Goal: Information Seeking & Learning: Learn about a topic

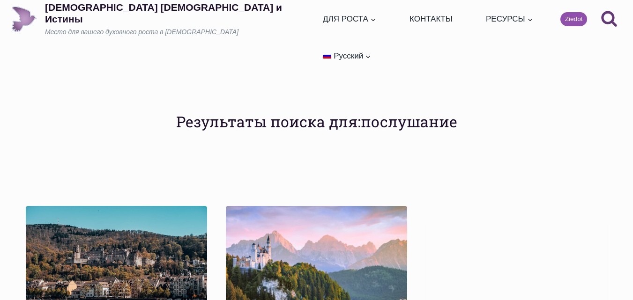
scroll to position [234, 0]
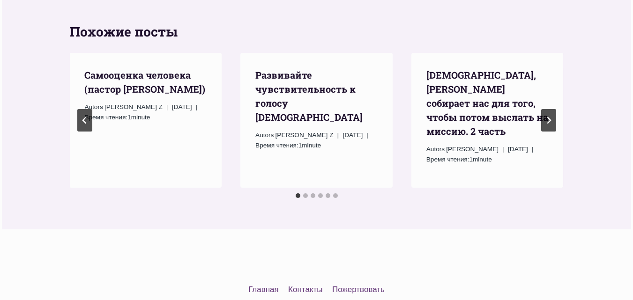
scroll to position [984, 0]
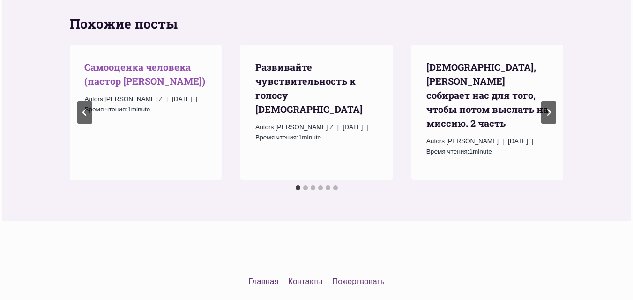
click at [123, 61] on link "Самооценка человека (пастор Руфус Аджибойе)" at bounding box center [144, 74] width 121 height 26
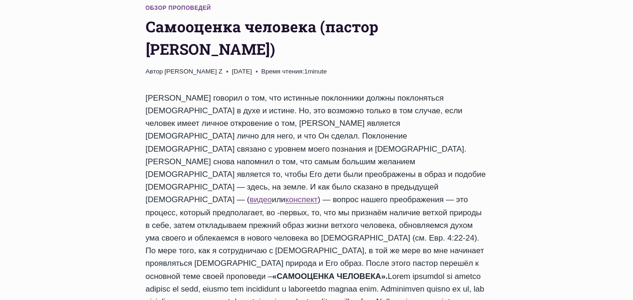
scroll to position [187, 0]
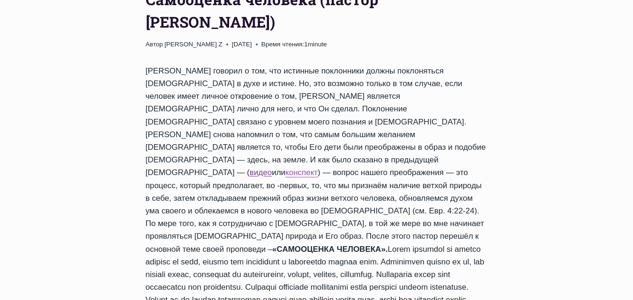
click at [318, 168] on link "конспект" at bounding box center [301, 172] width 32 height 9
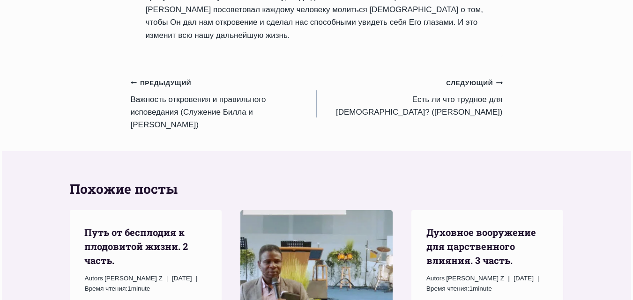
scroll to position [1593, 0]
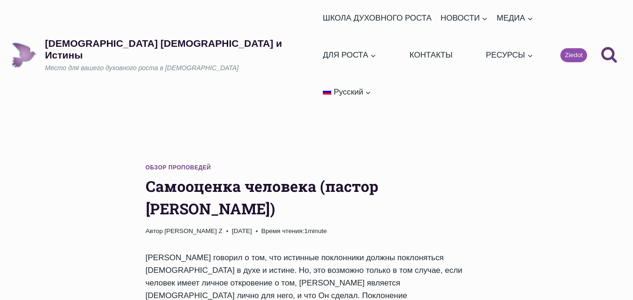
scroll to position [0, 0]
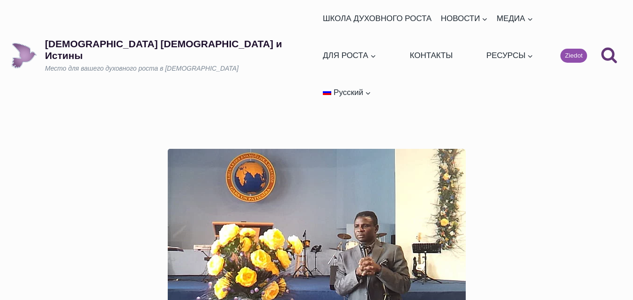
scroll to position [984, 0]
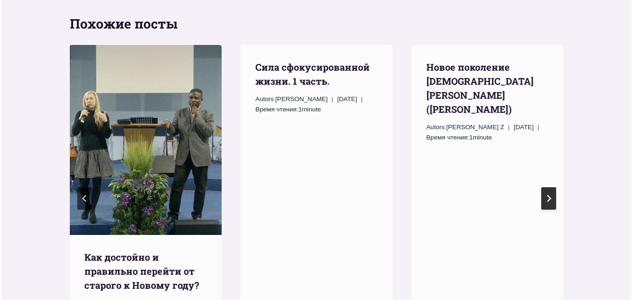
click at [550, 195] on icon "Следующий" at bounding box center [549, 198] width 4 height 7
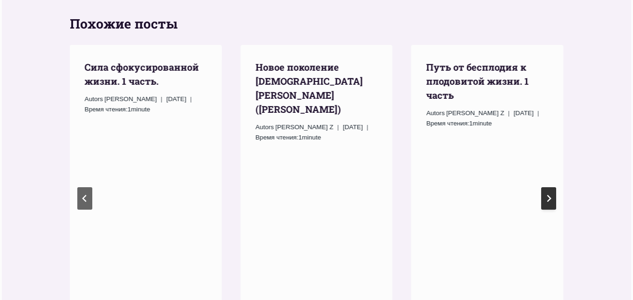
click at [549, 195] on icon "Следующий" at bounding box center [549, 198] width 4 height 7
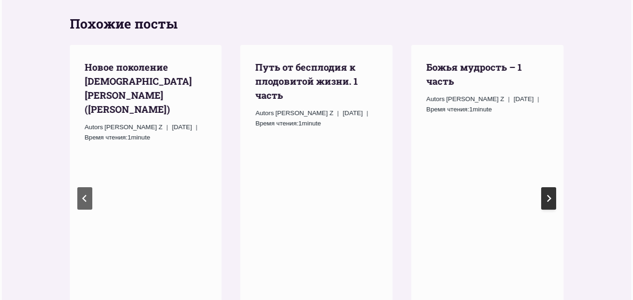
click at [549, 195] on icon "Следующий" at bounding box center [549, 198] width 4 height 7
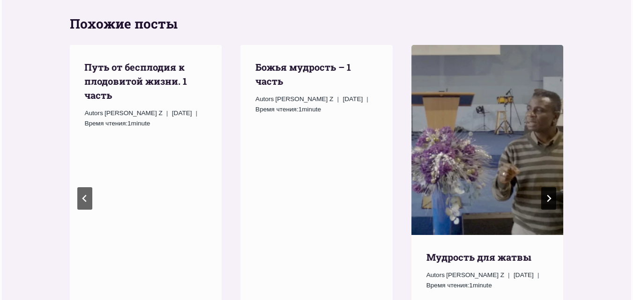
click at [549, 195] on icon "Следующий" at bounding box center [549, 198] width 4 height 7
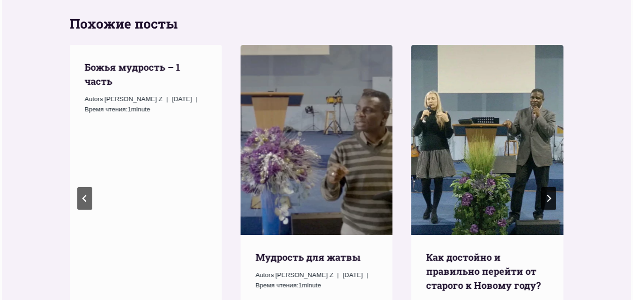
click at [549, 195] on icon "Следующий" at bounding box center [549, 198] width 4 height 7
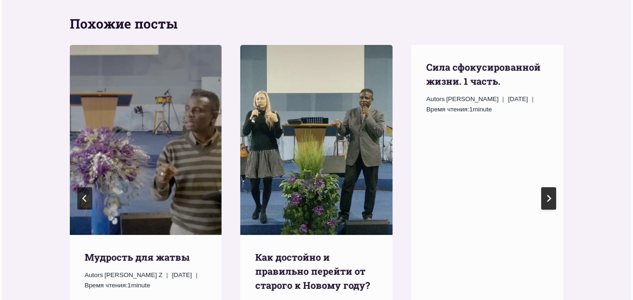
click at [549, 195] on icon "Go to first slide" at bounding box center [549, 198] width 4 height 7
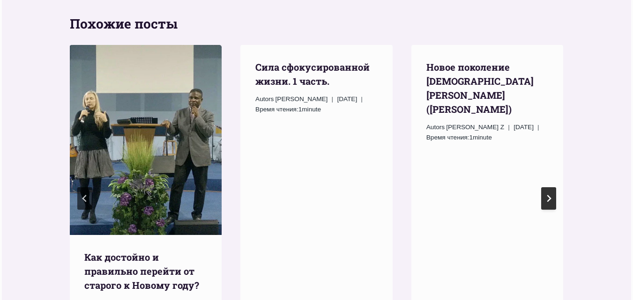
click at [549, 195] on icon "Следующий" at bounding box center [549, 198] width 4 height 7
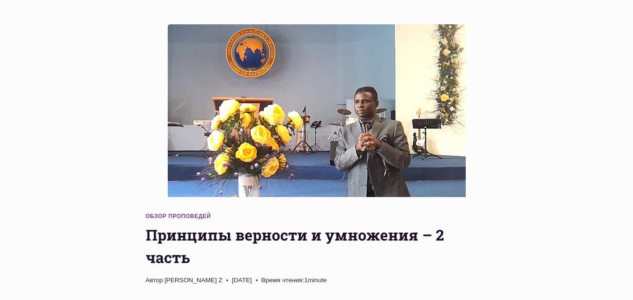
scroll to position [234, 0]
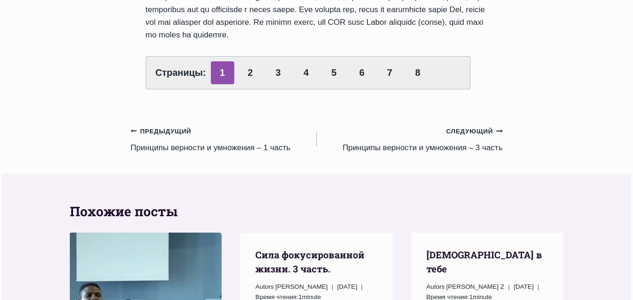
scroll to position [797, 0]
click at [471, 126] on small "Следующий Продолжить" at bounding box center [474, 131] width 56 height 10
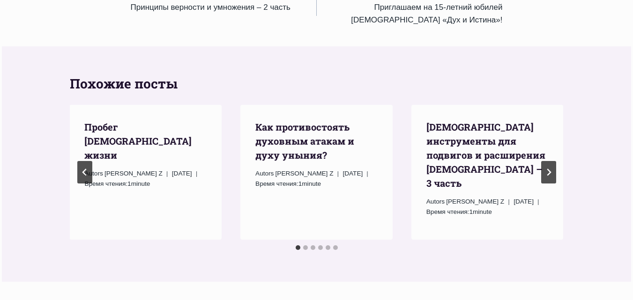
scroll to position [1031, 0]
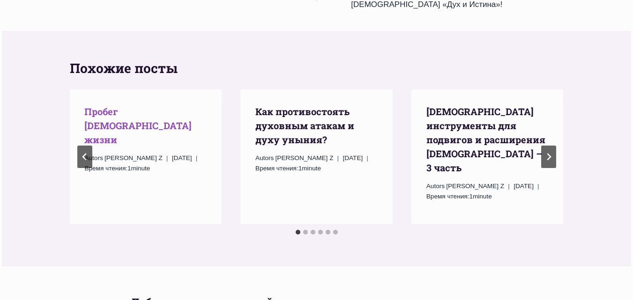
click at [120, 127] on link "Пробег [DEMOGRAPHIC_DATA] жизни" at bounding box center [137, 125] width 107 height 40
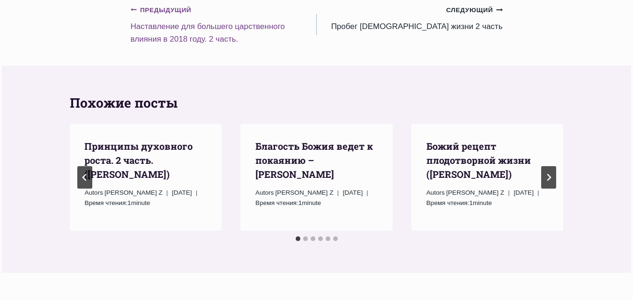
scroll to position [843, 0]
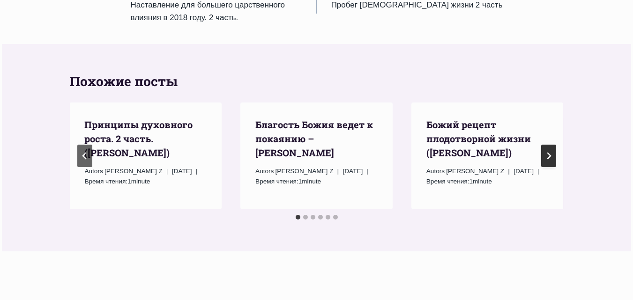
click at [550, 160] on icon "Следующий" at bounding box center [549, 156] width 4 height 7
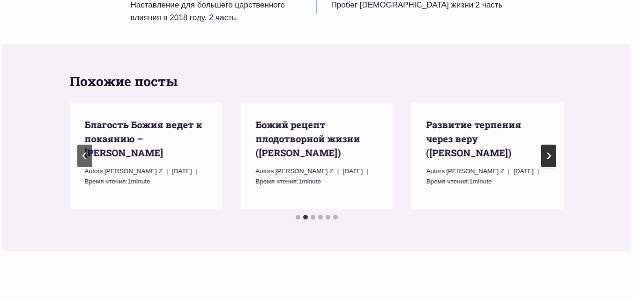
click at [549, 160] on icon "Следующий" at bounding box center [548, 155] width 7 height 7
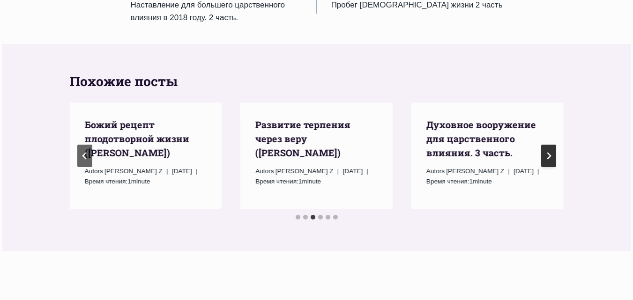
click at [549, 160] on icon "Следующий" at bounding box center [548, 155] width 7 height 7
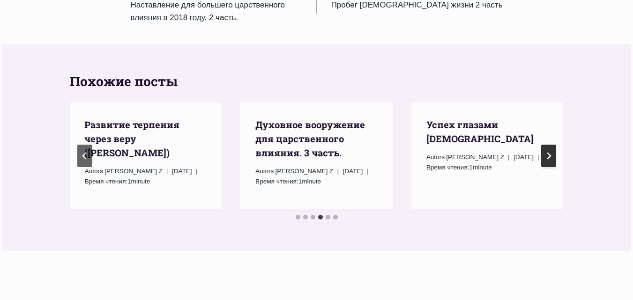
click at [549, 160] on icon "Следующий" at bounding box center [548, 155] width 7 height 7
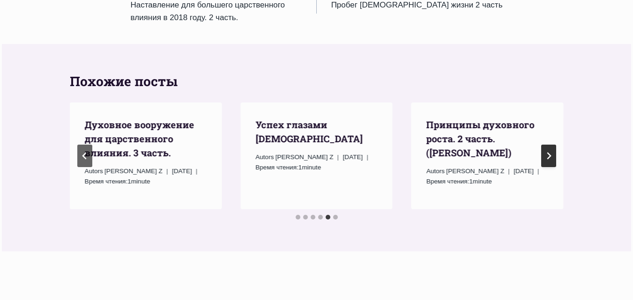
click at [549, 160] on icon "Следующий" at bounding box center [548, 155] width 7 height 7
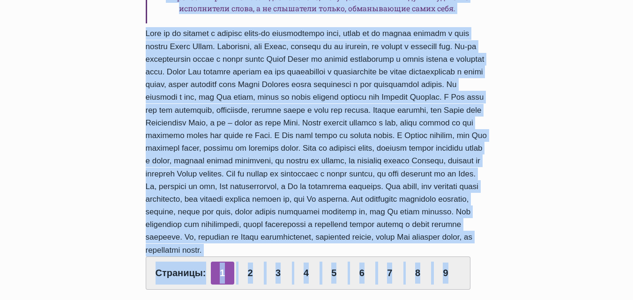
scroll to position [507, 0]
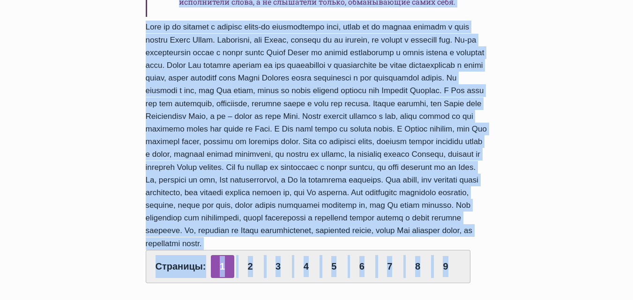
drag, startPoint x: 146, startPoint y: 54, endPoint x: 500, endPoint y: 262, distance: 410.8
copy div "Пробег христианской жизни Автор Rolands Z 2018-Январь-14 2018-Январь-21 Время ч…"
click at [248, 278] on link "2" at bounding box center [250, 266] width 23 height 23
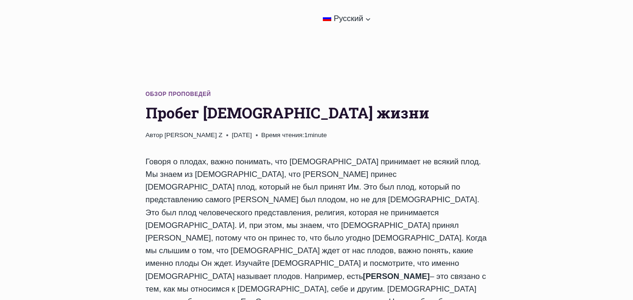
scroll to position [47, 0]
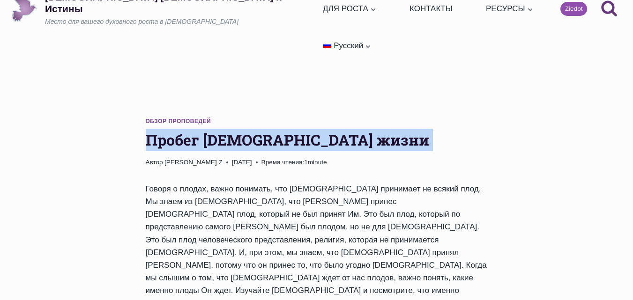
drag, startPoint x: 146, startPoint y: 99, endPoint x: 115, endPoint y: 111, distance: 33.1
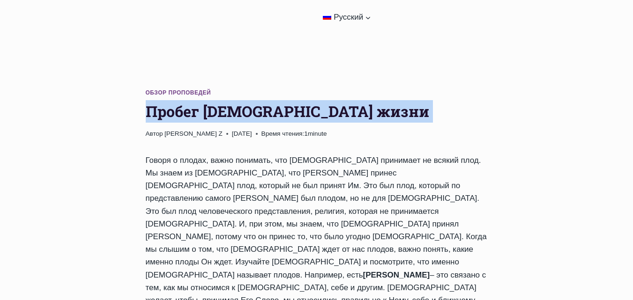
scroll to position [94, 0]
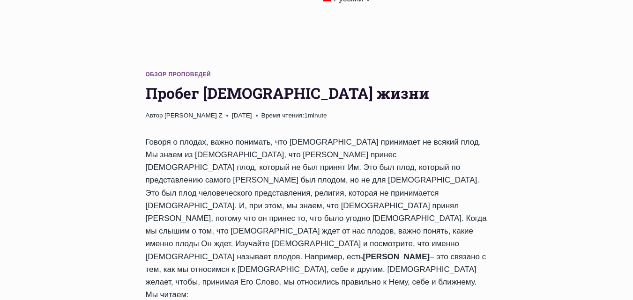
click at [410, 71] on header "Обзор проповедей Пробег христианской жизни Автор Rolands Z 2018-Январь-14 2018-…" at bounding box center [317, 95] width 342 height 51
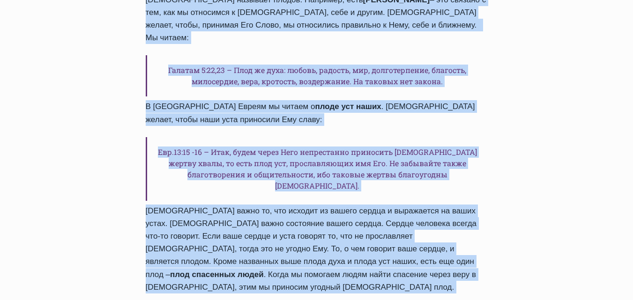
scroll to position [372, 0]
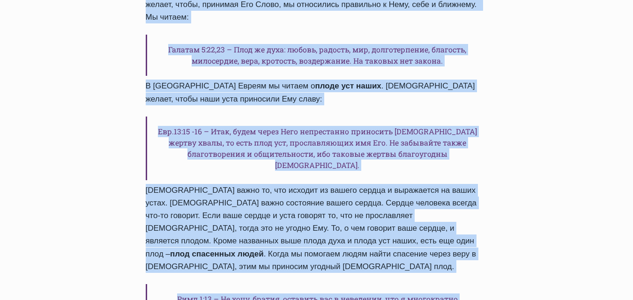
drag, startPoint x: 147, startPoint y: 105, endPoint x: 440, endPoint y: 214, distance: 312.4
click at [440, 214] on div "плод Духа – это связано с тем, как мы относимся к Богу, себе и другим. Бог жела…" at bounding box center [317, 116] width 342 height 516
copy div "Говоря о плодах, важно понимать, что Бог принимает не всякий плод. Мы знаем из …"
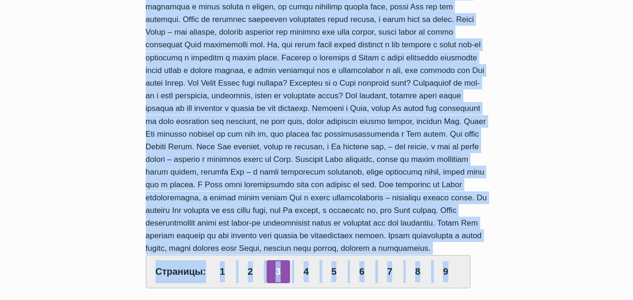
scroll to position [313, 0]
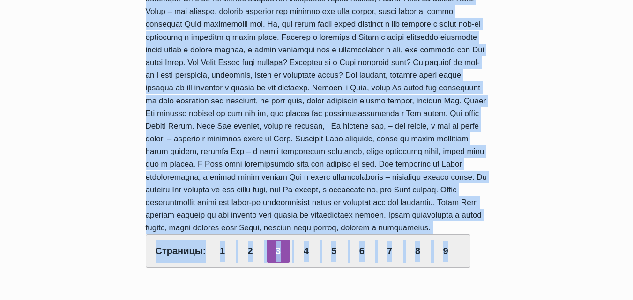
drag, startPoint x: 146, startPoint y: 58, endPoint x: 479, endPoint y: 224, distance: 372.0
click at [479, 224] on div "Страницы: 1 2 3 4 5 6 7 8 9" at bounding box center [317, 92] width 342 height 352
copy div "Павел хотел иметь плод во всех народах – плод спасенных душ среди язычников, ко…"
click at [304, 257] on link "4" at bounding box center [305, 251] width 23 height 23
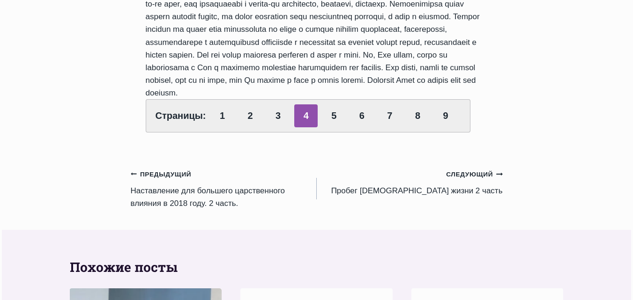
scroll to position [515, 0]
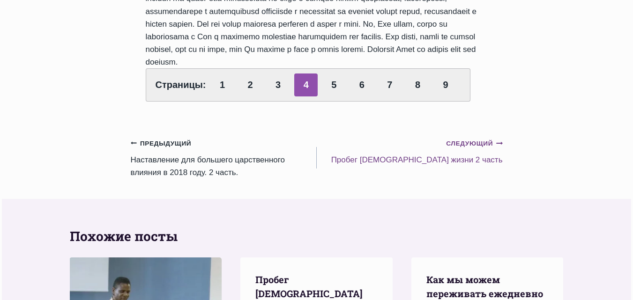
click at [439, 148] on link "Следующий Продолжить Пробег [DEMOGRAPHIC_DATA] жизни 2 часть" at bounding box center [410, 152] width 186 height 30
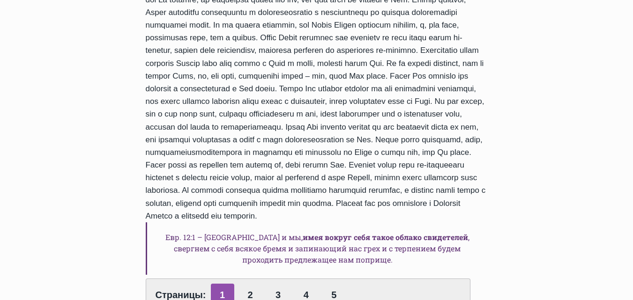
scroll to position [703, 0]
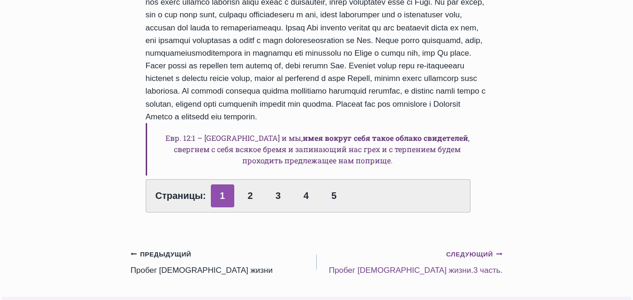
click at [465, 250] on small "Следующий Продолжить" at bounding box center [474, 255] width 56 height 10
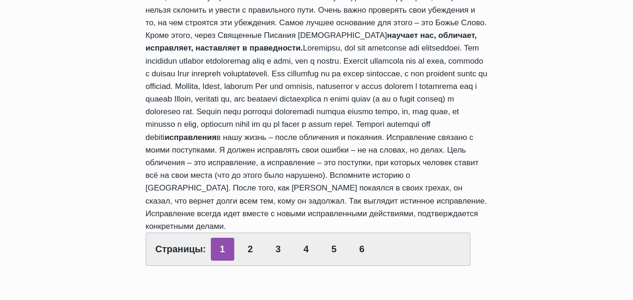
scroll to position [422, 0]
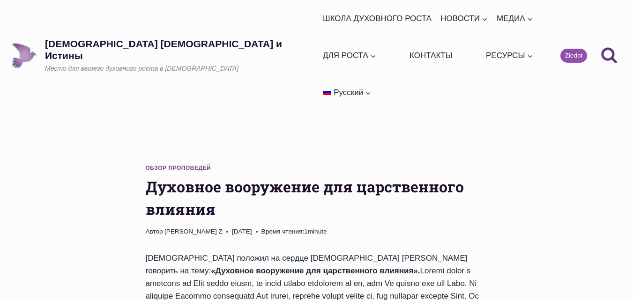
drag, startPoint x: 626, startPoint y: 0, endPoint x: 395, endPoint y: 72, distance: 241.0
click at [396, 72] on ul "ШКОЛА ДУХОВНОГО РОСТА НОВОСТИ Развернуть Ежедневные слова Обзор проповедей МЕДИ…" at bounding box center [428, 56] width 218 height 112
